Goal: Task Accomplishment & Management: Manage account settings

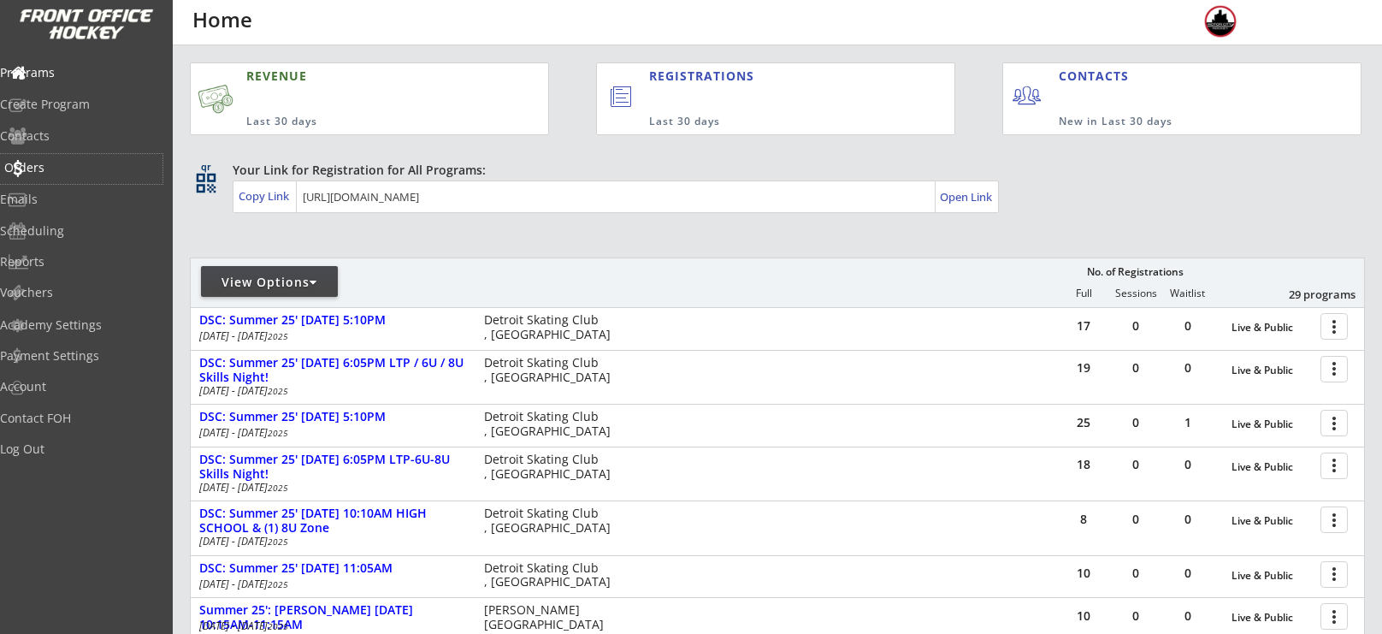
click at [60, 177] on div "Orders" at bounding box center [81, 169] width 163 height 30
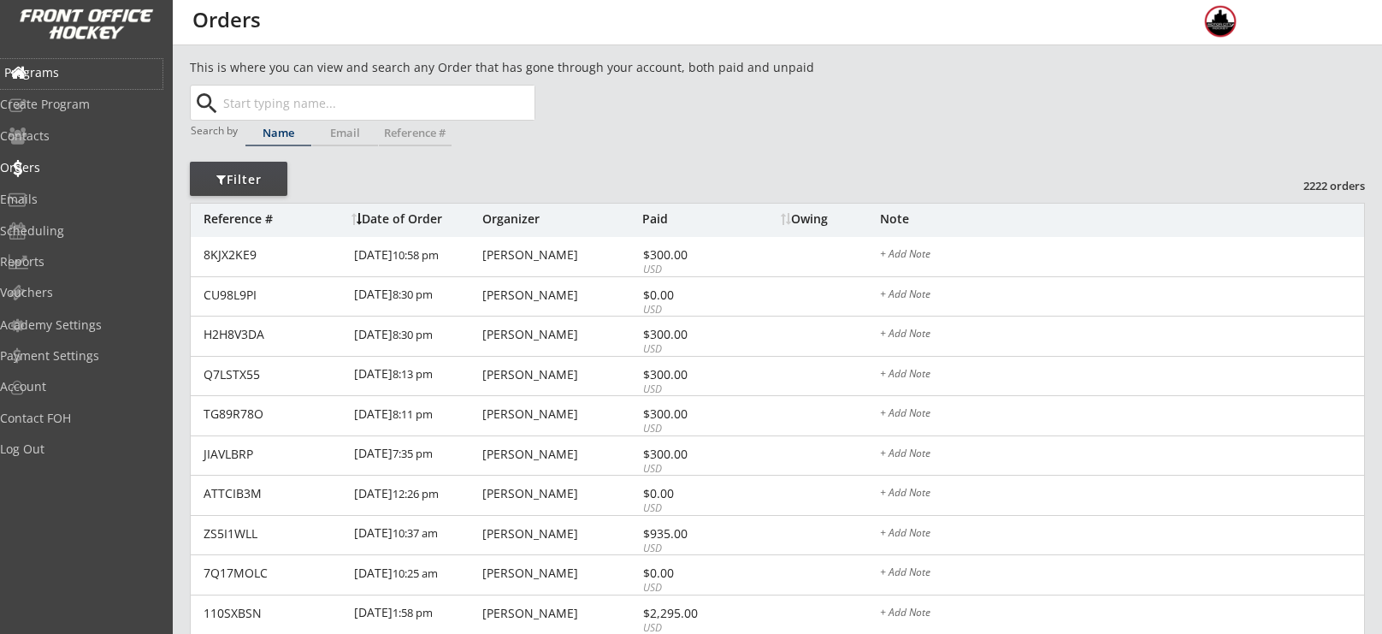
click at [90, 69] on div "Programs" at bounding box center [81, 73] width 154 height 12
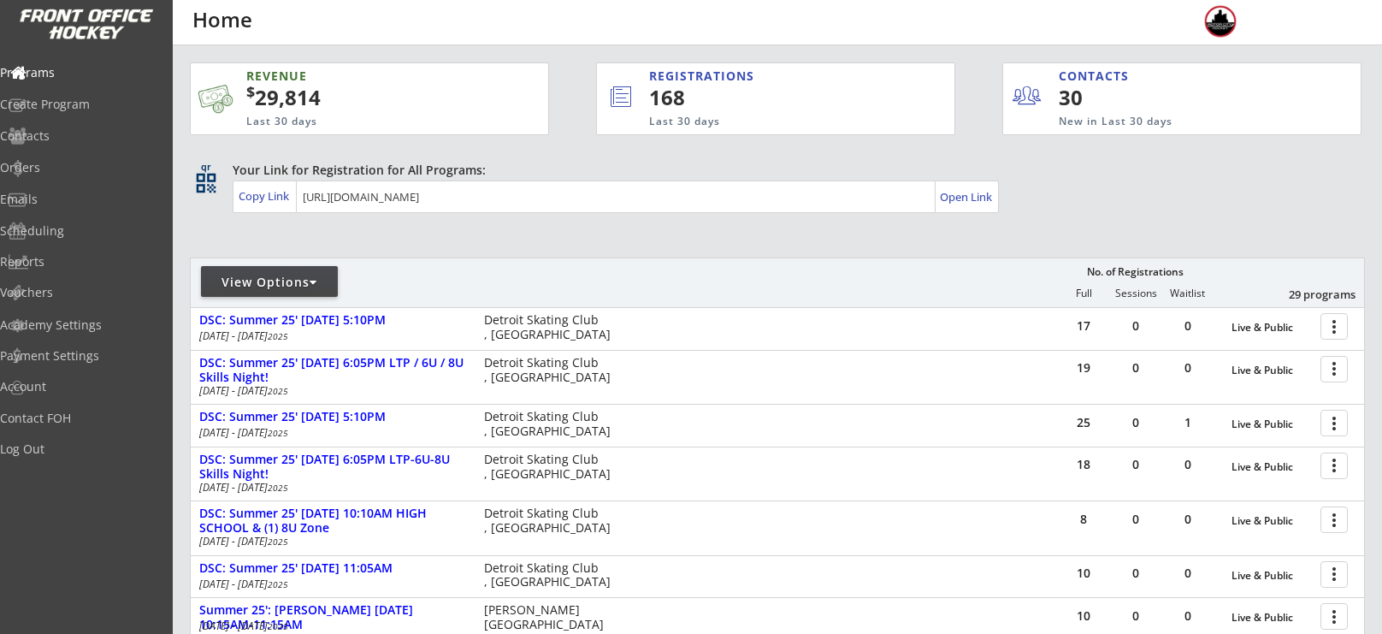
click at [278, 298] on div at bounding box center [392, 289] width 402 height 31
click at [276, 289] on div "View Options" at bounding box center [269, 282] width 137 height 17
select select ""Upcoming Programs""
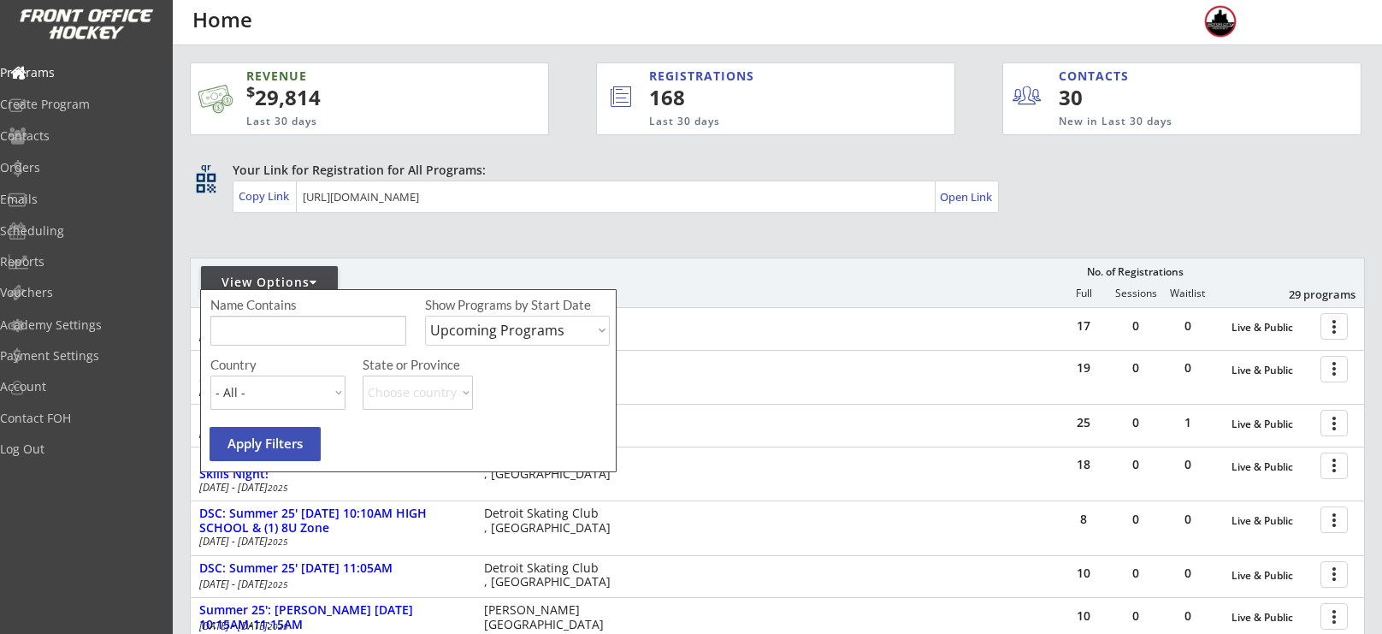
click at [285, 322] on input "input" at bounding box center [308, 331] width 196 height 30
type input "camp"
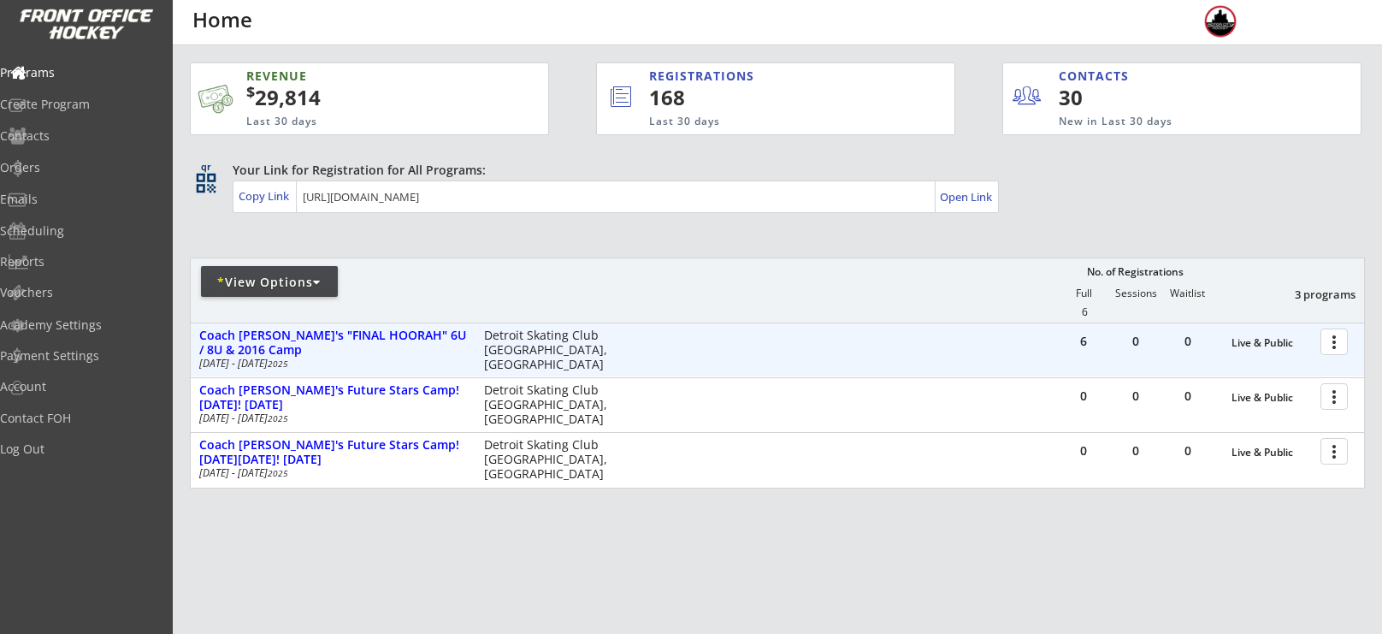
click at [1335, 332] on div at bounding box center [1337, 341] width 30 height 30
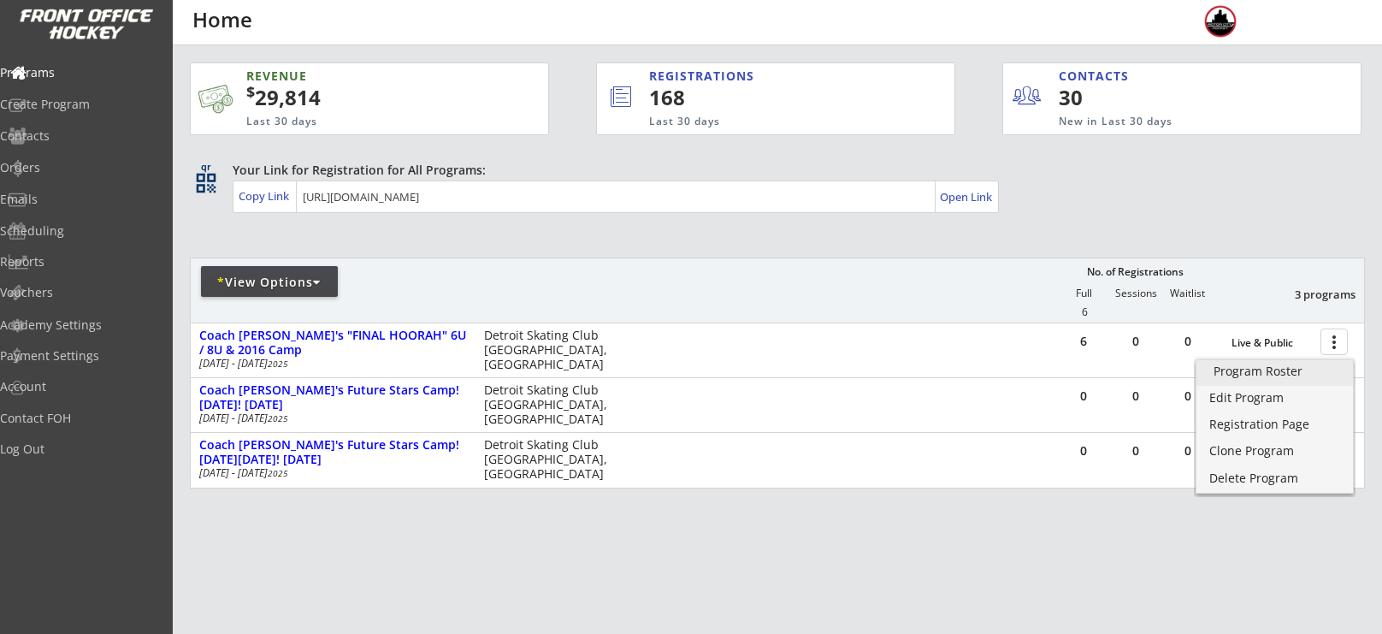
click at [1287, 375] on div "Program Roster" at bounding box center [1275, 371] width 122 height 12
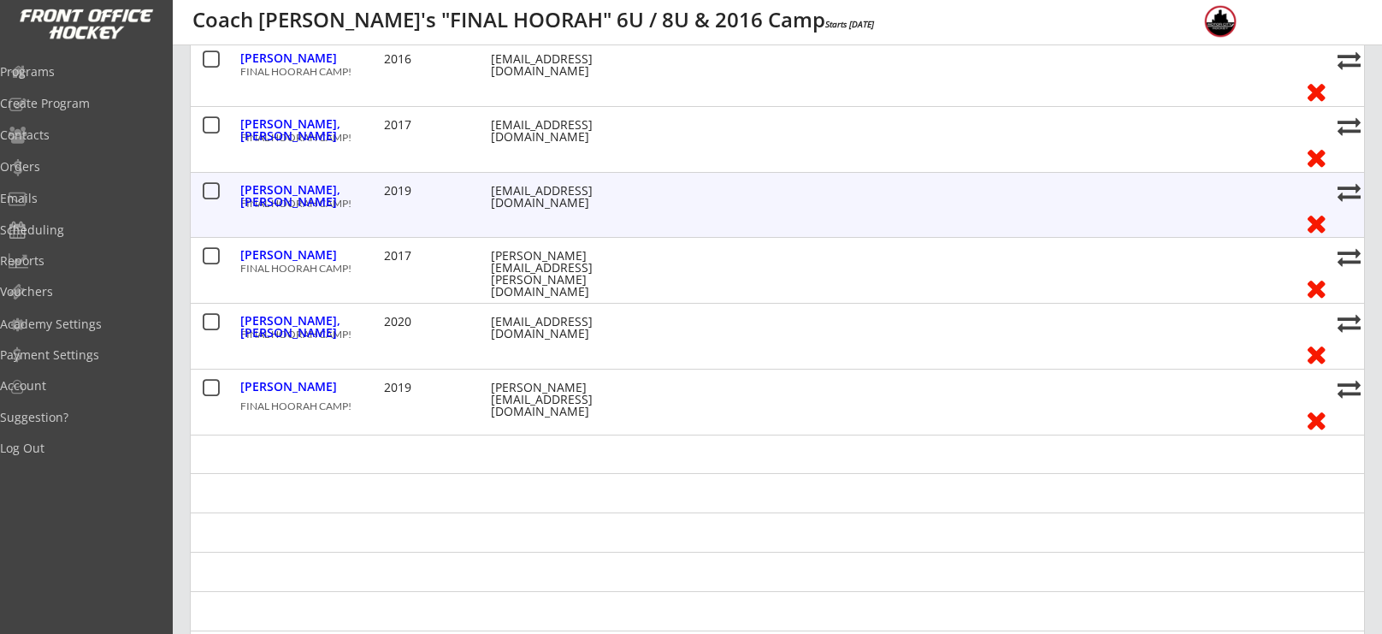
scroll to position [248, 0]
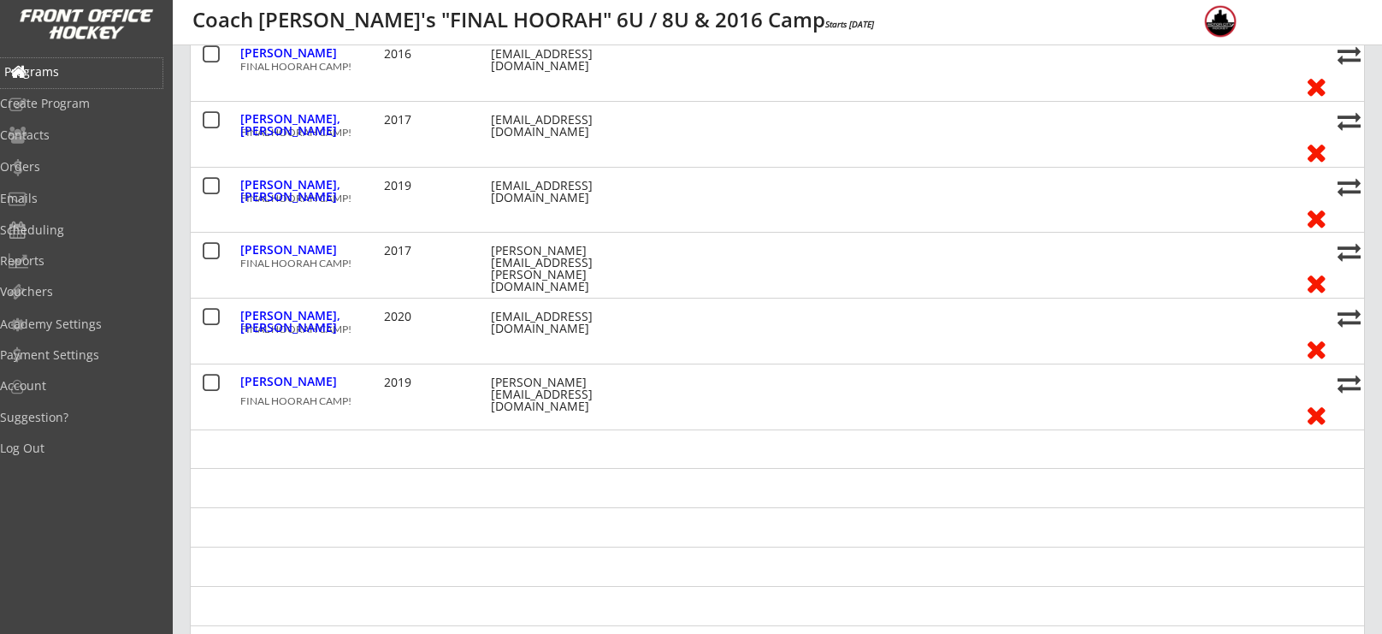
click at [86, 72] on div "Programs" at bounding box center [81, 72] width 154 height 12
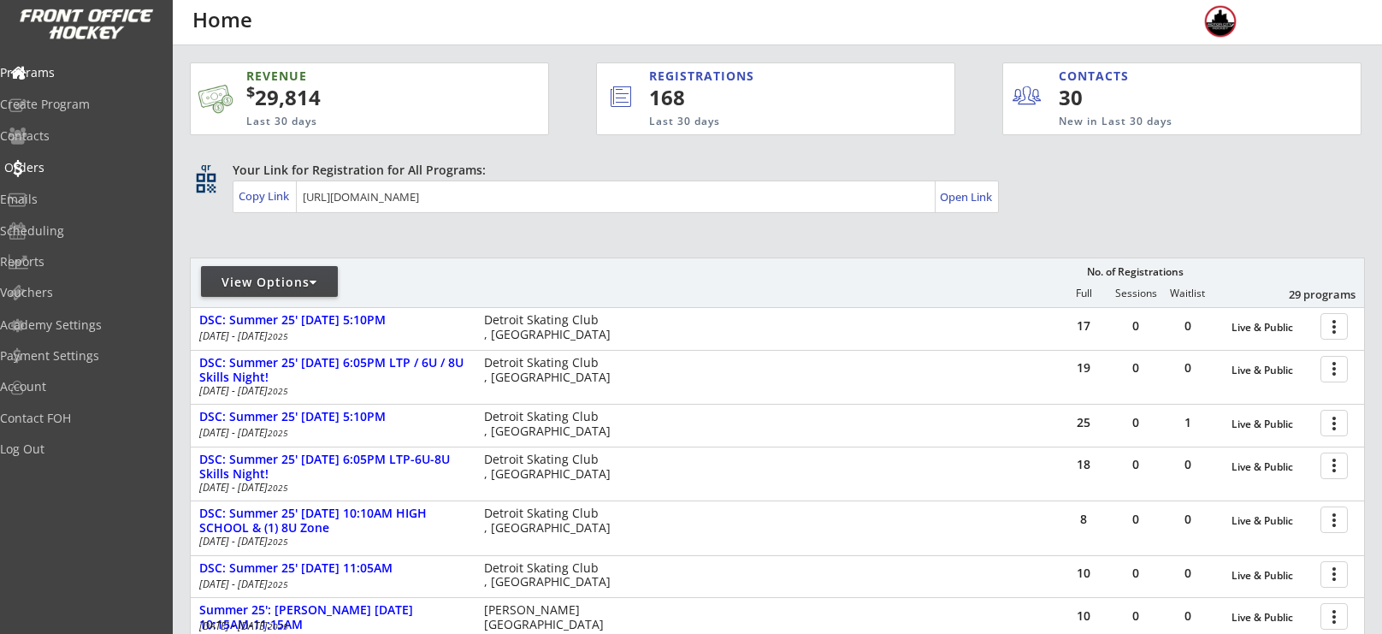
click at [61, 163] on div "Orders" at bounding box center [81, 168] width 154 height 12
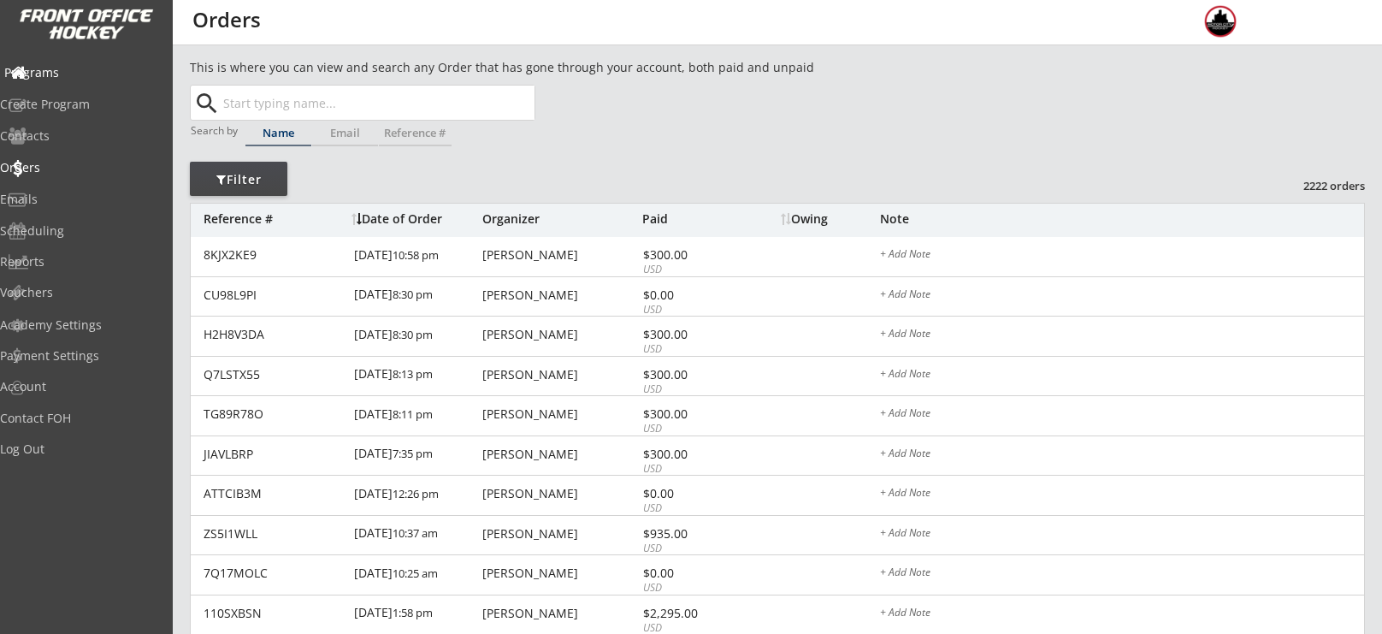
click at [74, 70] on div "Programs" at bounding box center [81, 73] width 154 height 12
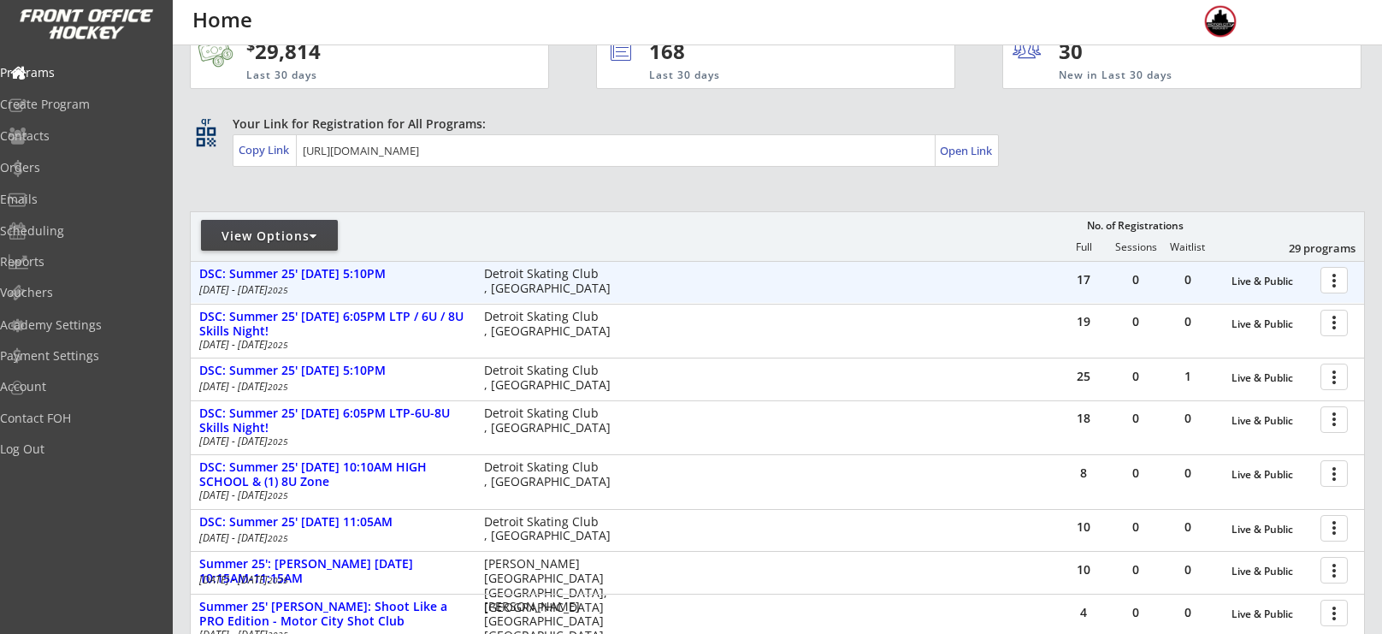
scroll to position [47, 0]
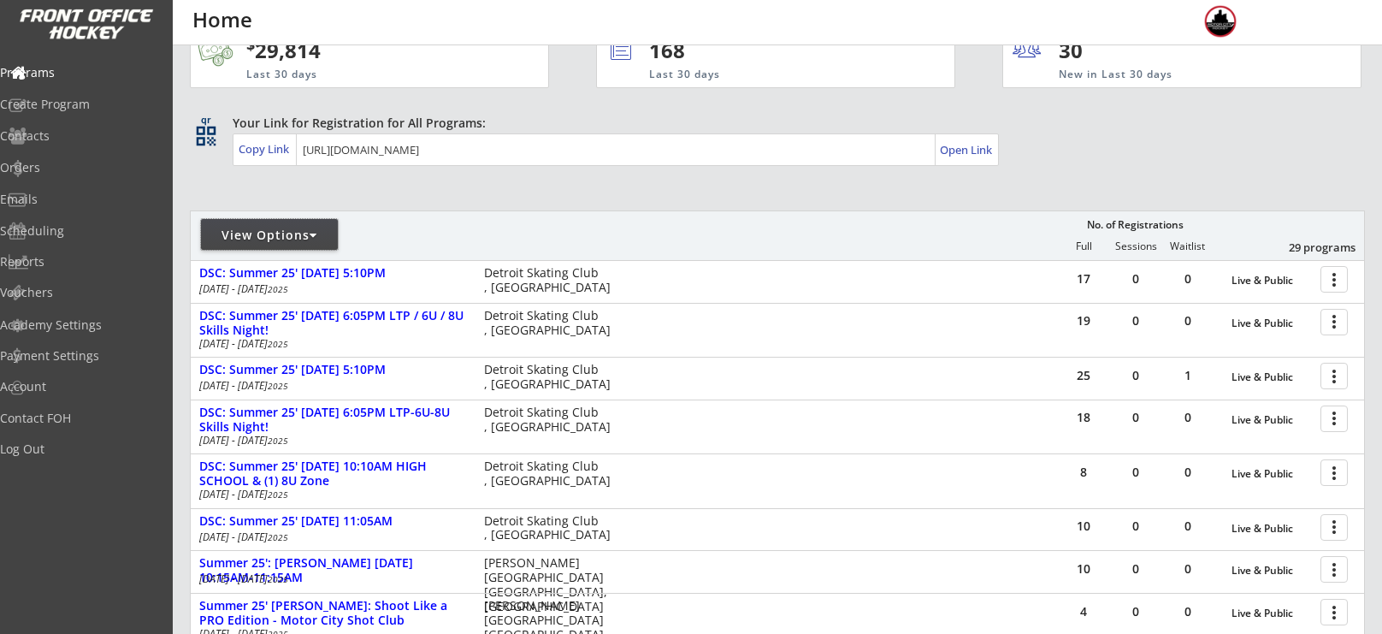
click at [285, 223] on div "View Options" at bounding box center [269, 234] width 137 height 31
select select ""Upcoming Programs""
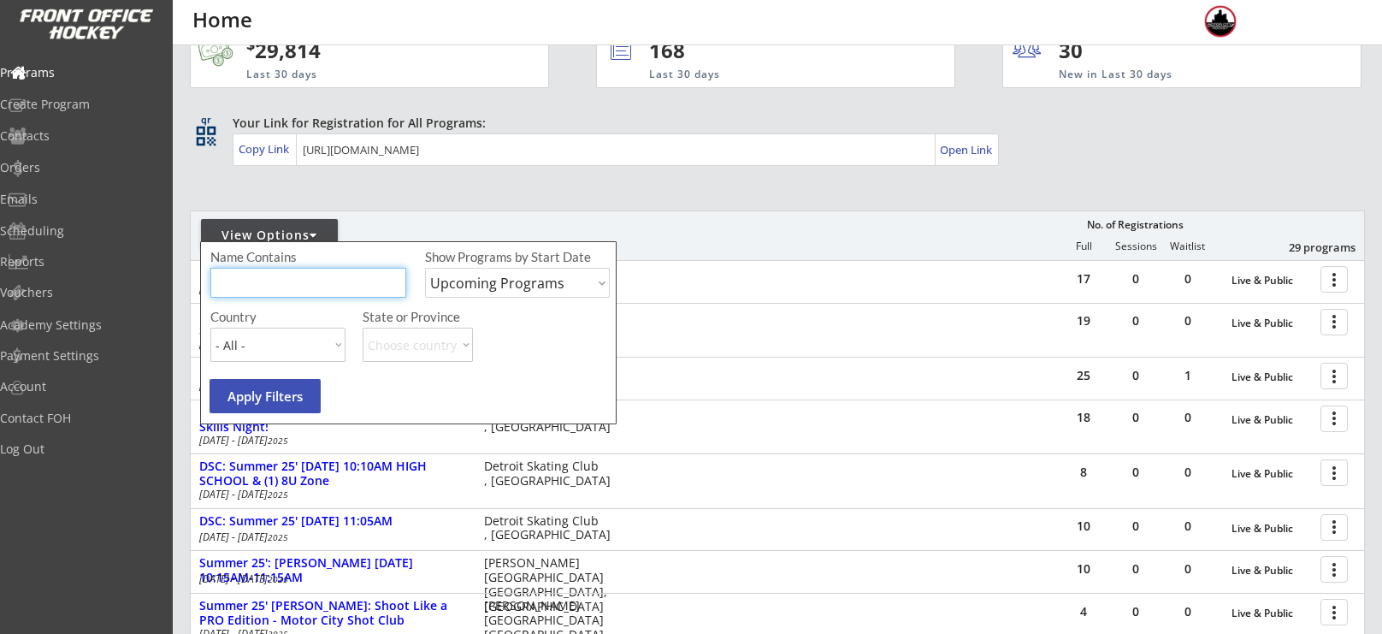
click at [300, 281] on input "input" at bounding box center [308, 283] width 196 height 30
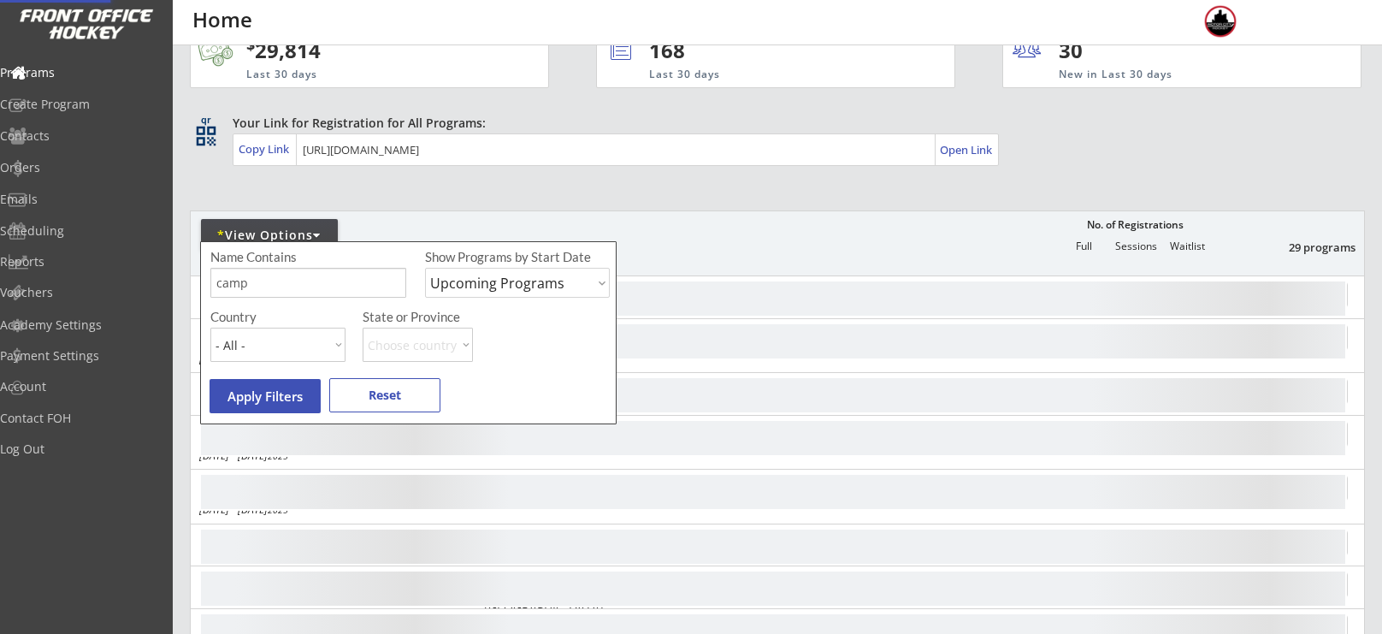
scroll to position [26, 0]
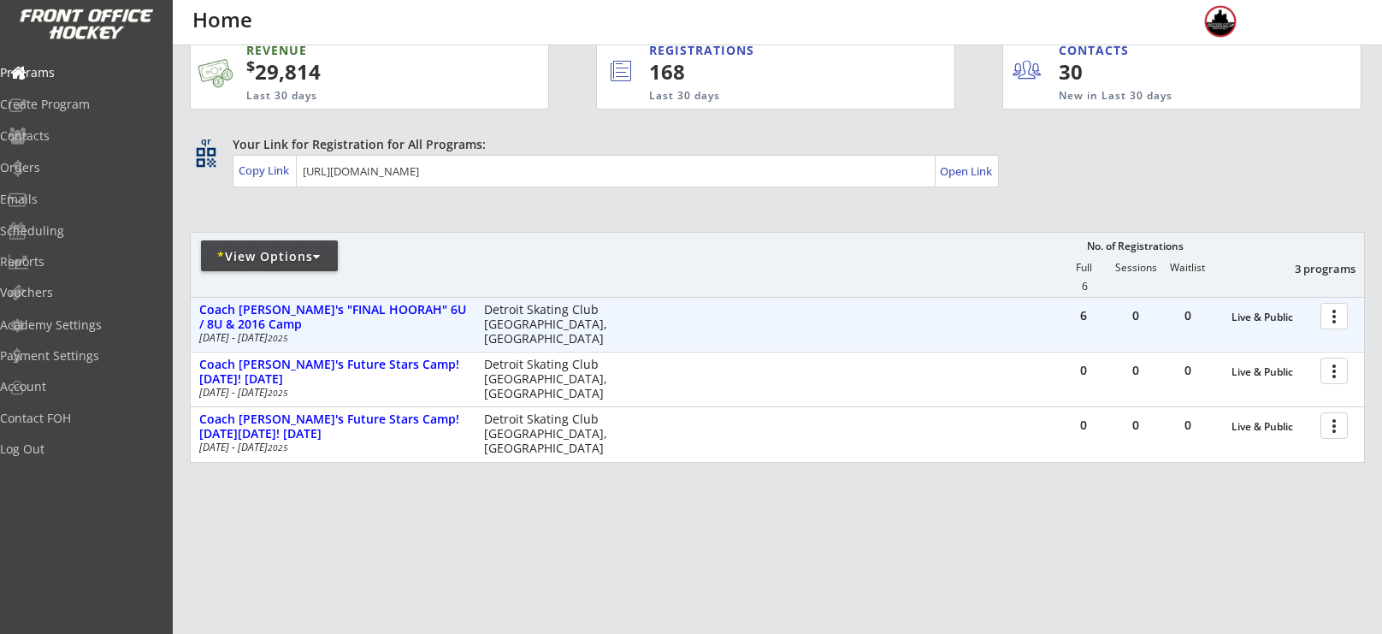
click at [1332, 324] on div at bounding box center [1337, 315] width 30 height 30
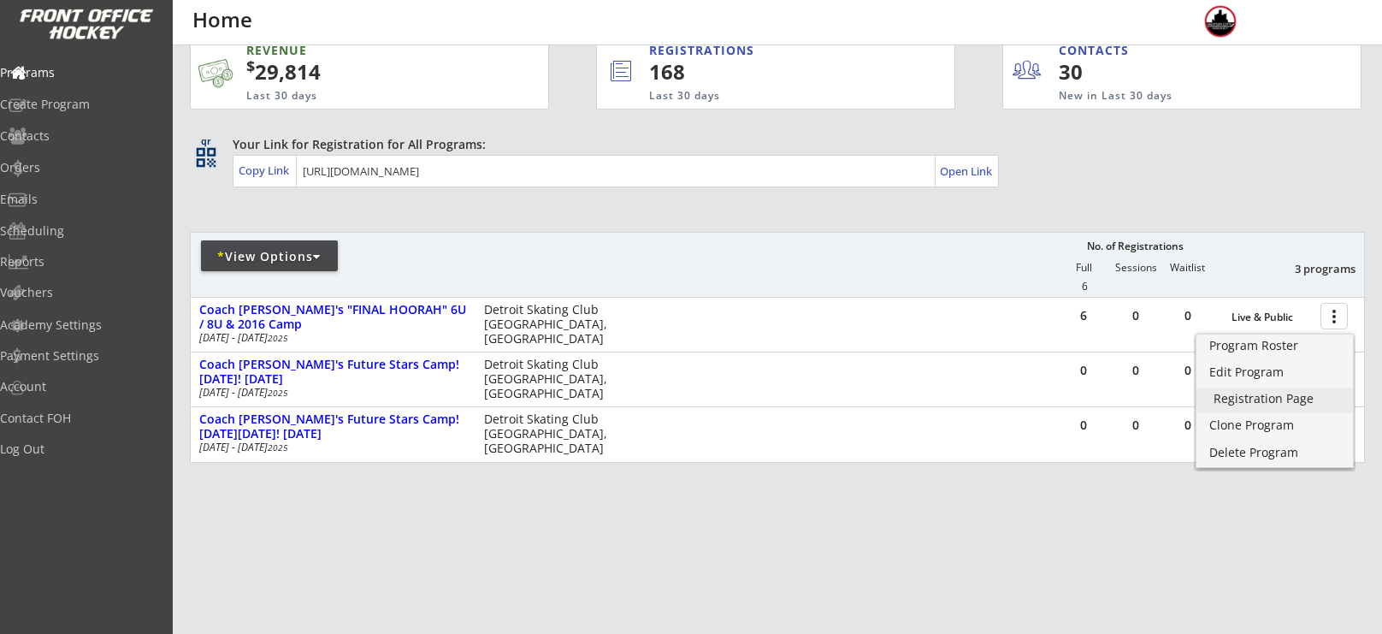
click at [1304, 399] on div "Registration Page" at bounding box center [1275, 399] width 122 height 12
click at [73, 174] on div "Orders" at bounding box center [81, 168] width 154 height 12
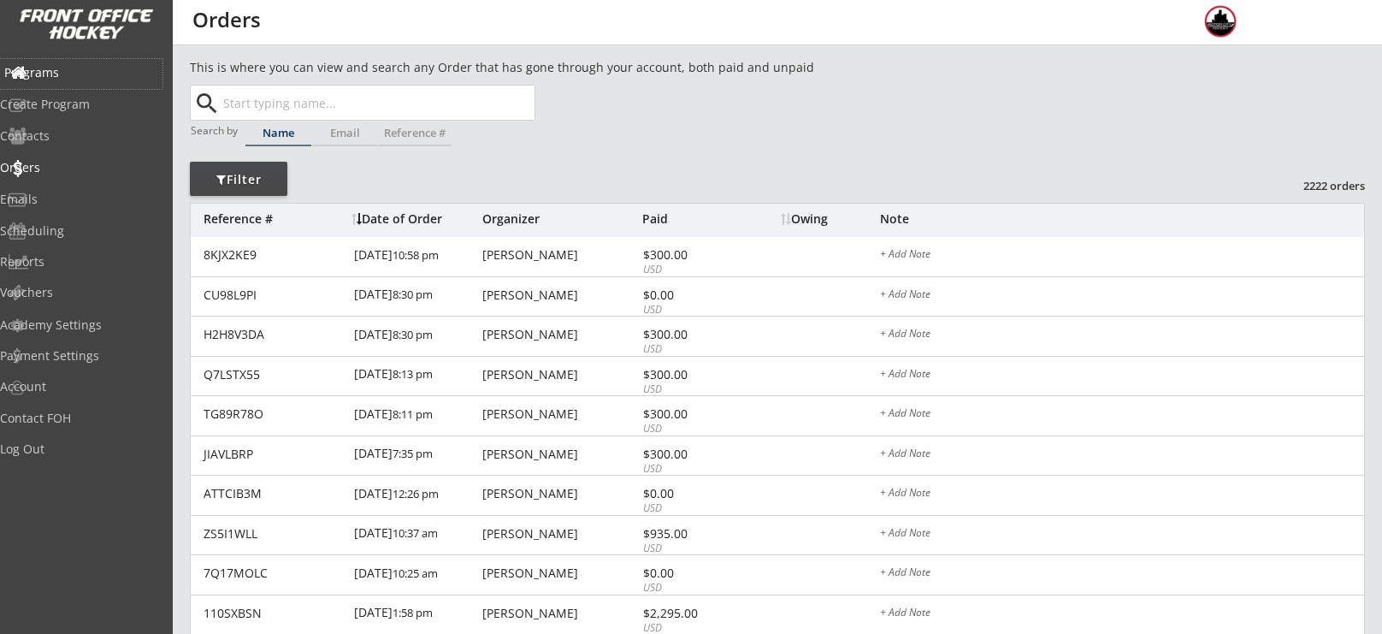
click at [78, 68] on div "Programs" at bounding box center [81, 73] width 154 height 12
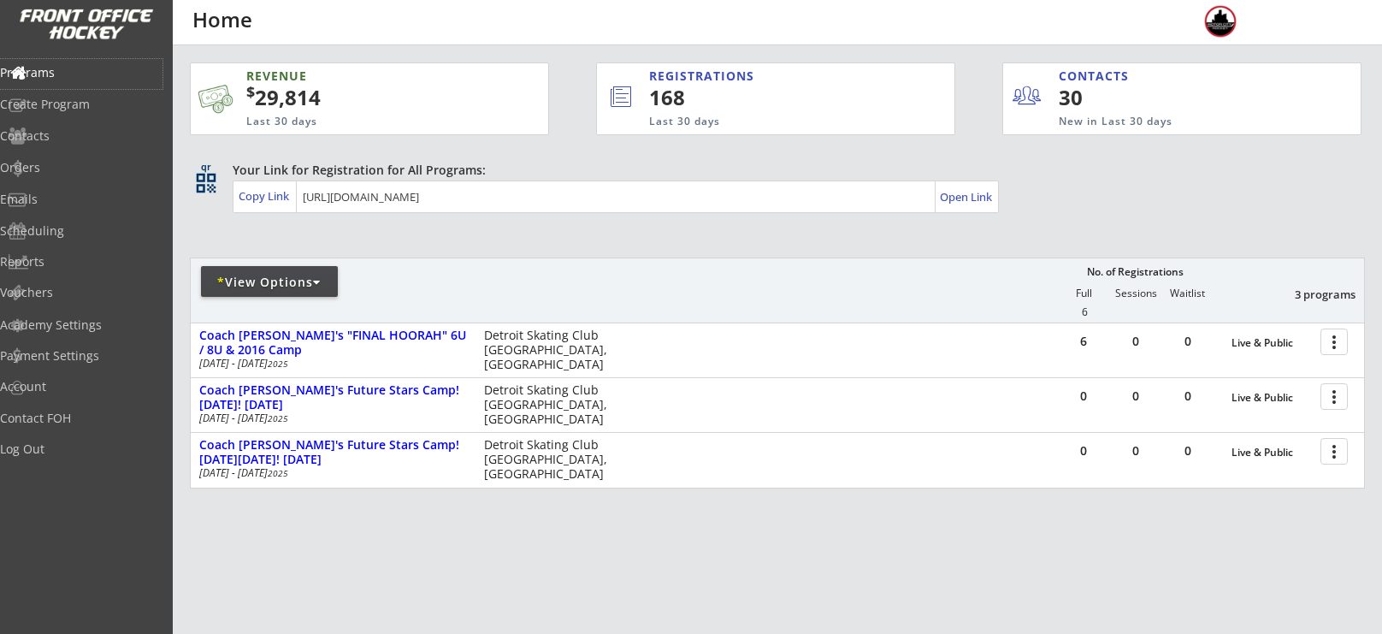
click at [274, 291] on div "* View Options" at bounding box center [269, 281] width 137 height 31
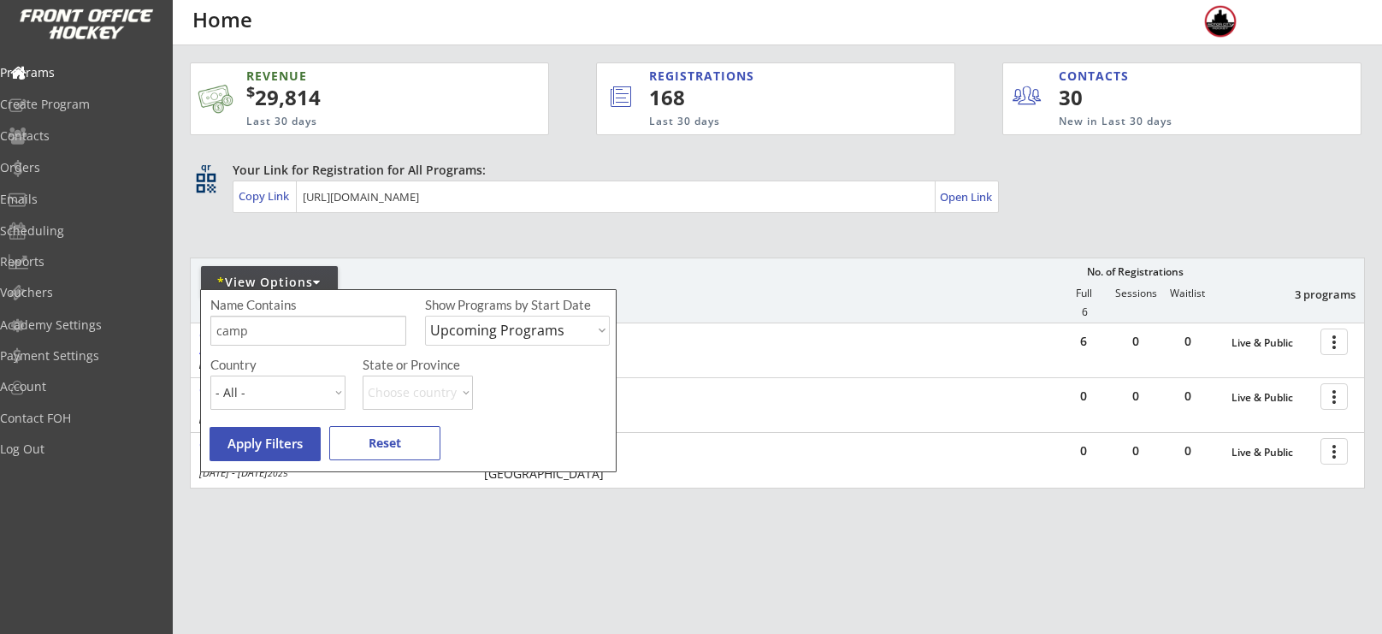
click at [279, 322] on input "input" at bounding box center [308, 331] width 196 height 30
type input "c"
type input "[DATE]"
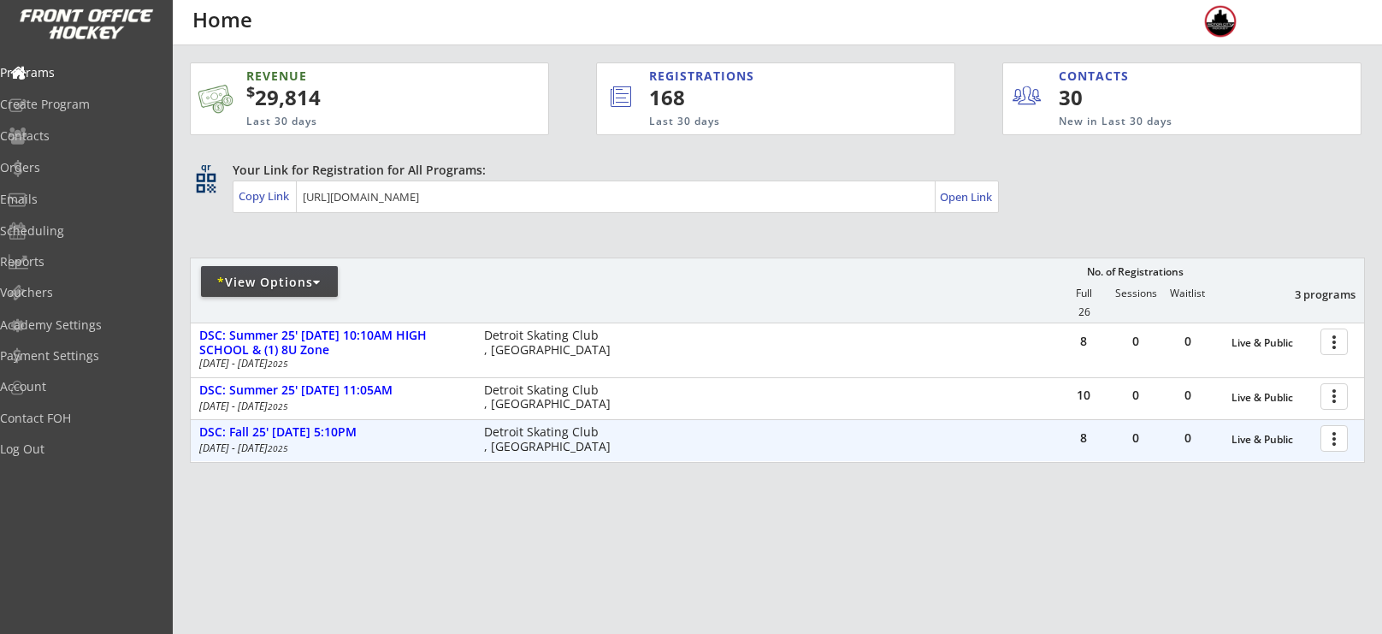
click at [1335, 434] on div at bounding box center [1337, 438] width 30 height 30
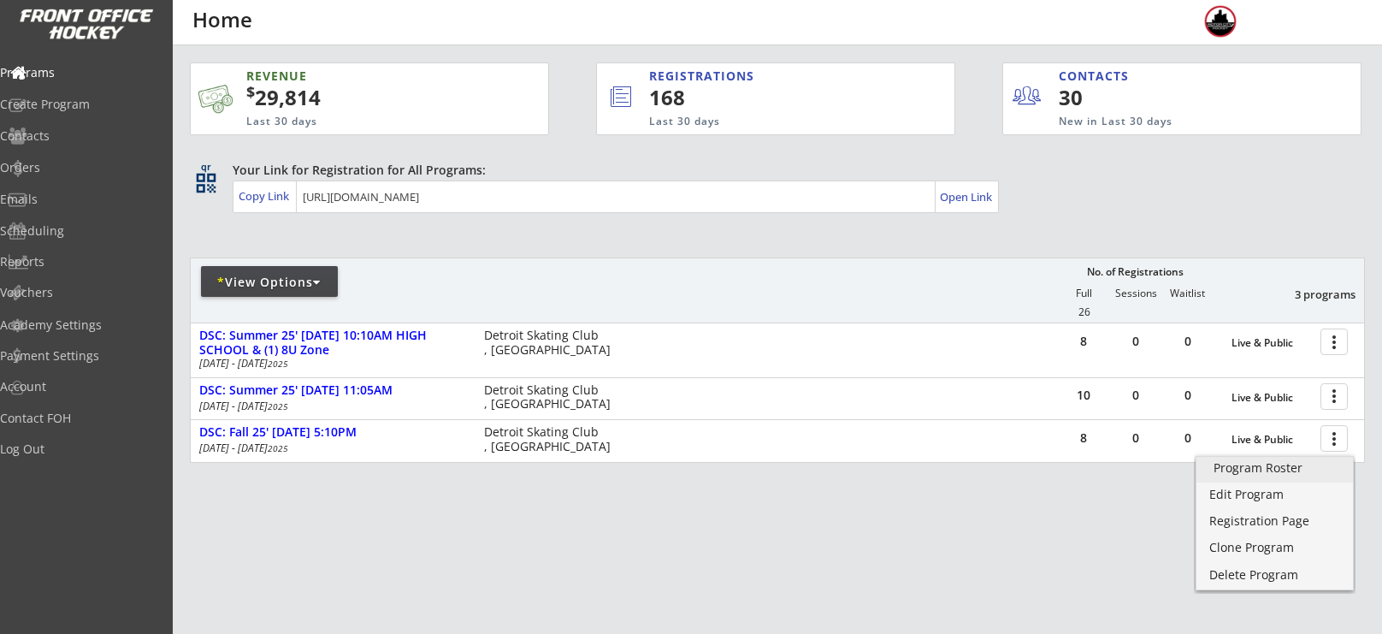
click at [1295, 471] on div "Program Roster" at bounding box center [1275, 468] width 122 height 12
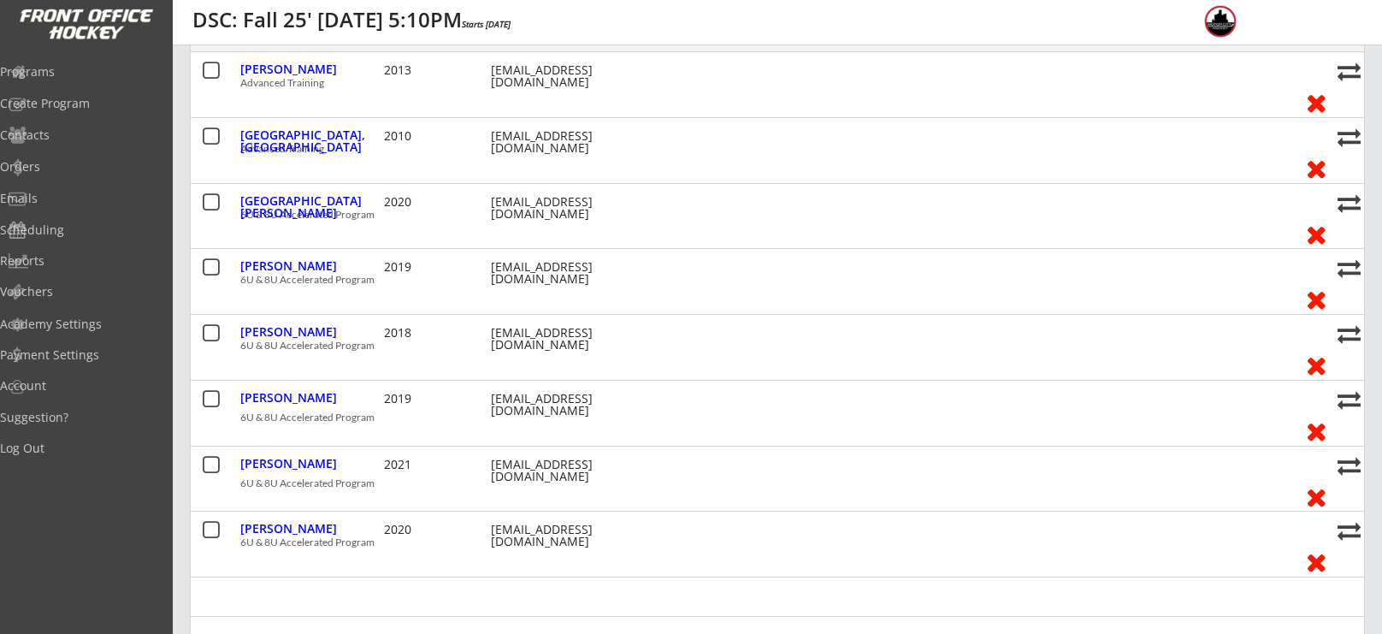
scroll to position [238, 0]
